Goal: Transaction & Acquisition: Download file/media

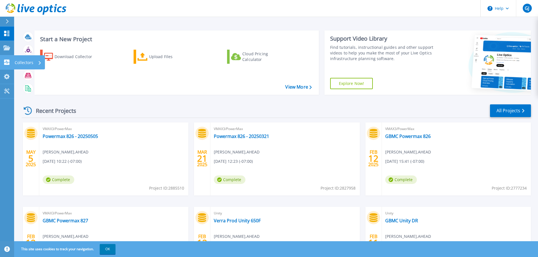
click at [21, 64] on p "Collectors" at bounding box center [24, 62] width 19 height 15
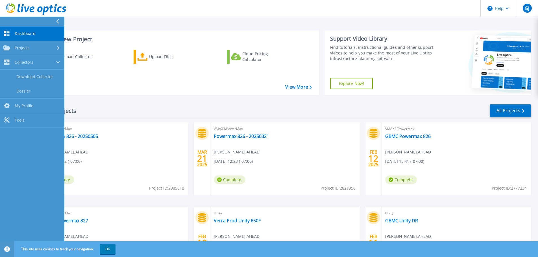
click at [22, 33] on span "Dashboard" at bounding box center [25, 33] width 21 height 5
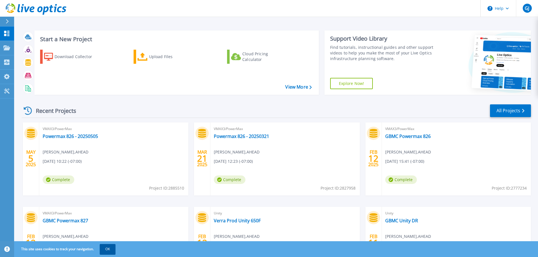
click at [108, 249] on button "OK" at bounding box center [108, 249] width 16 height 10
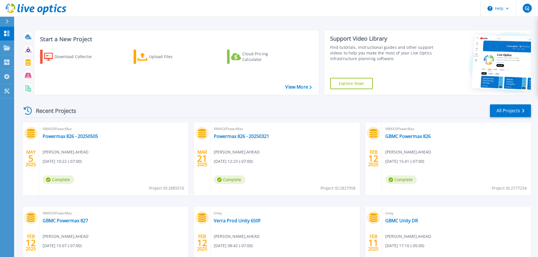
click at [8, 21] on icon at bounding box center [7, 21] width 3 height 5
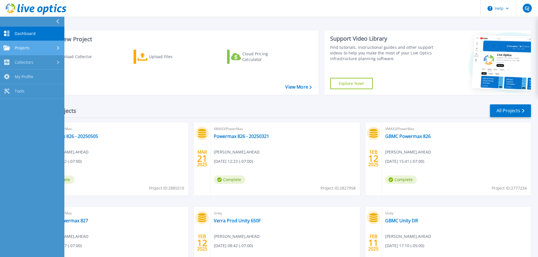
click at [32, 46] on div "Projects" at bounding box center [32, 47] width 58 height 5
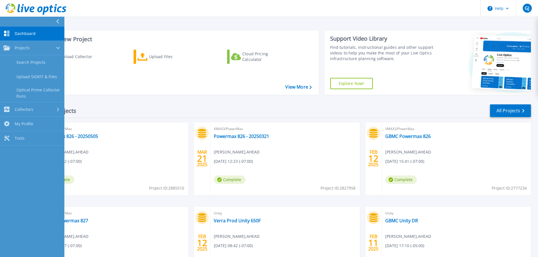
click at [142, 88] on div "Download Collector Upload Files Cloud Pricing Calculator" at bounding box center [176, 68] width 281 height 47
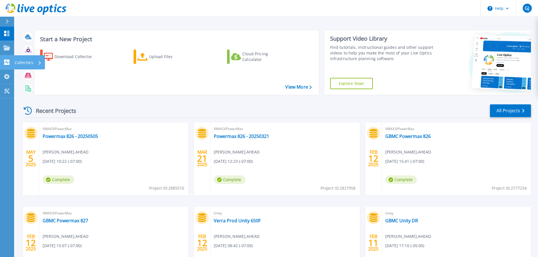
click at [19, 60] on p "Collectors" at bounding box center [24, 62] width 19 height 15
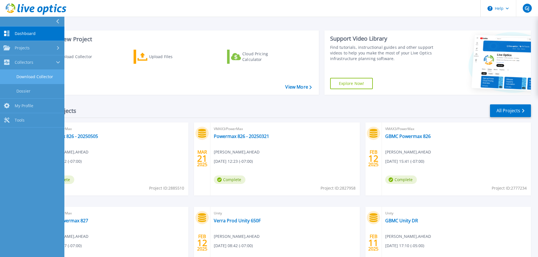
click at [23, 78] on link "Download Collector" at bounding box center [32, 77] width 64 height 14
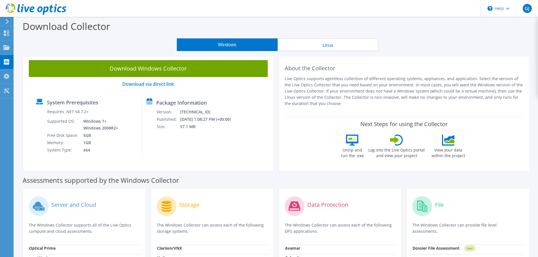
click at [184, 216] on div "Storage" at bounding box center [212, 206] width 111 height 23
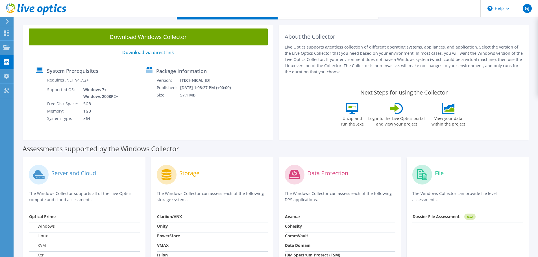
scroll to position [29, 0]
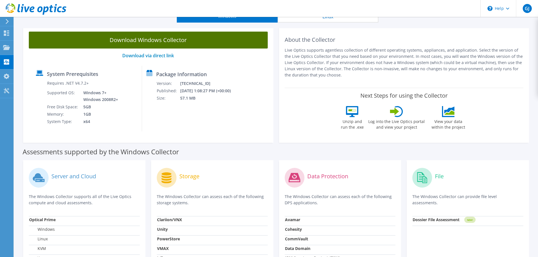
click at [114, 45] on link "Download Windows Collector" at bounding box center [148, 40] width 239 height 17
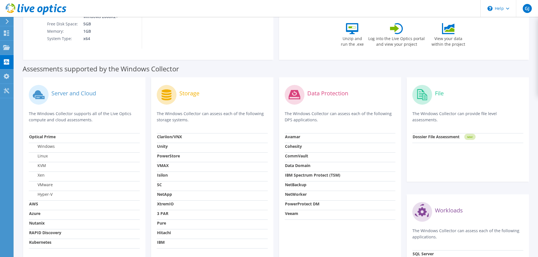
scroll to position [120, 0]
